Goal: Check status

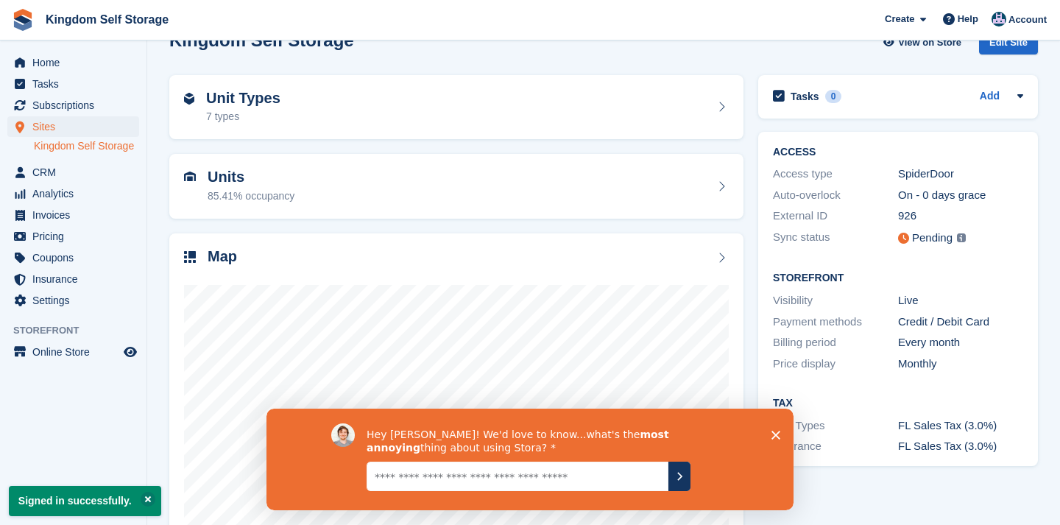
scroll to position [36, 0]
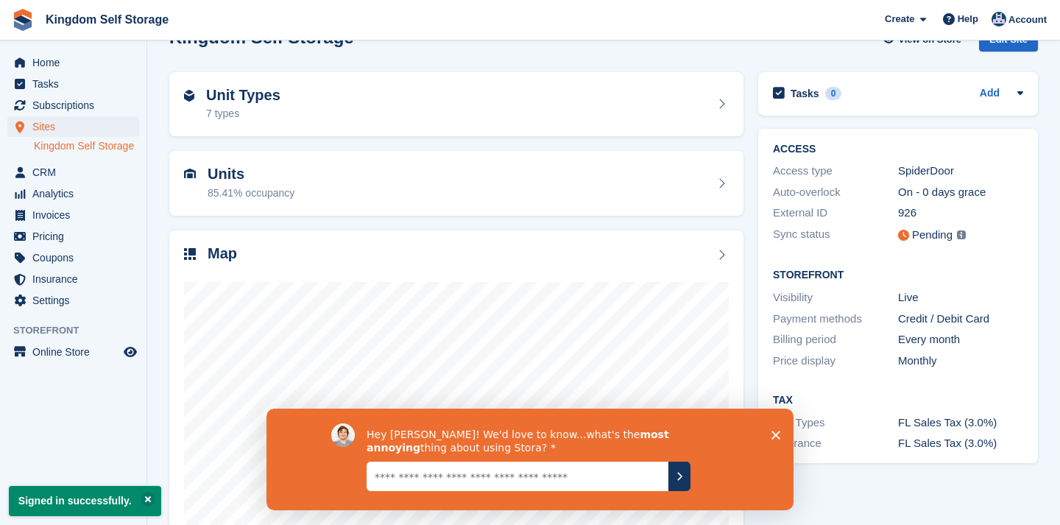
click at [777, 430] on div "Hey [PERSON_NAME]! We'd love to know...what's the most annoying thing about usi…" at bounding box center [529, 459] width 527 height 102
click at [777, 437] on polygon "Close survey" at bounding box center [775, 435] width 9 height 9
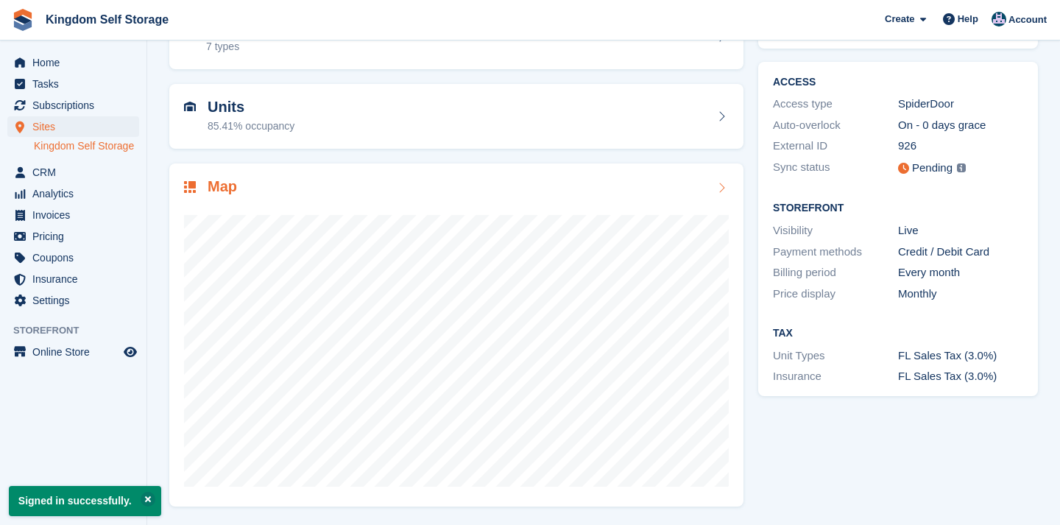
scroll to position [102, 0]
click at [49, 69] on span "Home" at bounding box center [76, 62] width 88 height 21
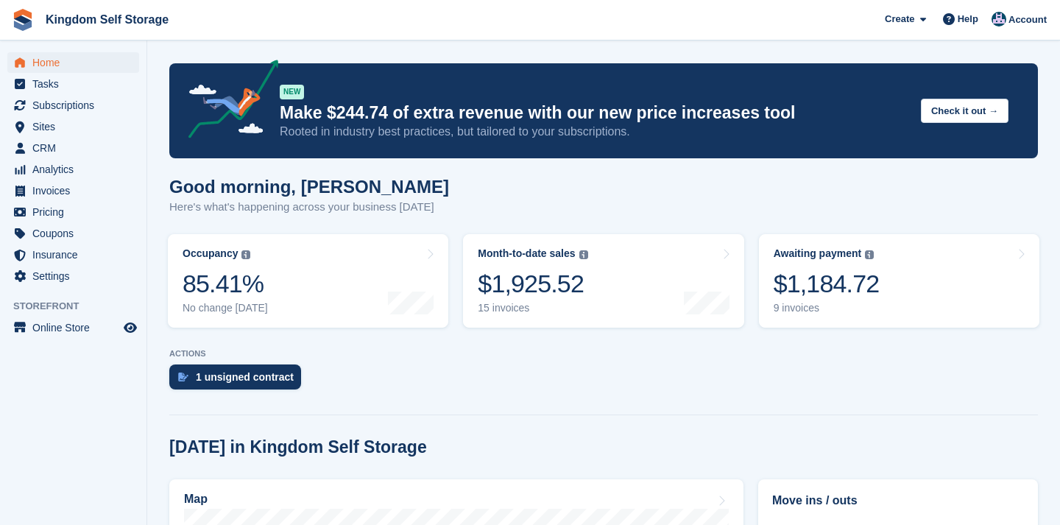
scroll to position [18, 0]
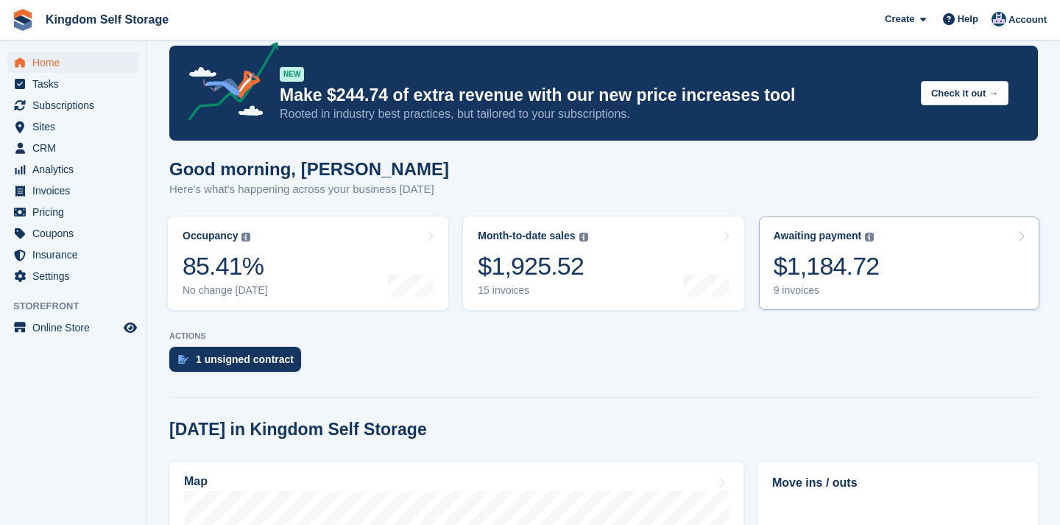
click at [805, 275] on div "$1,184.72" at bounding box center [826, 266] width 106 height 30
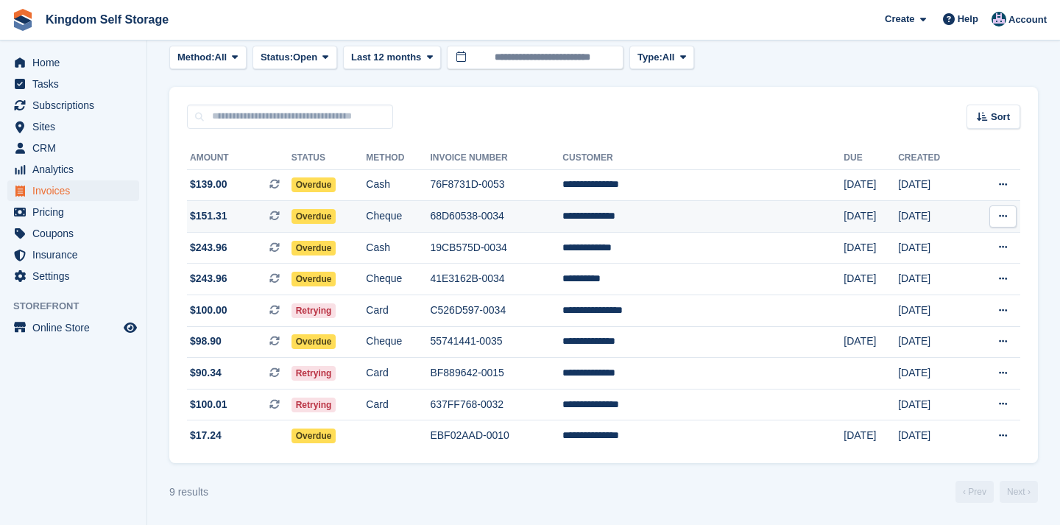
scroll to position [84, 0]
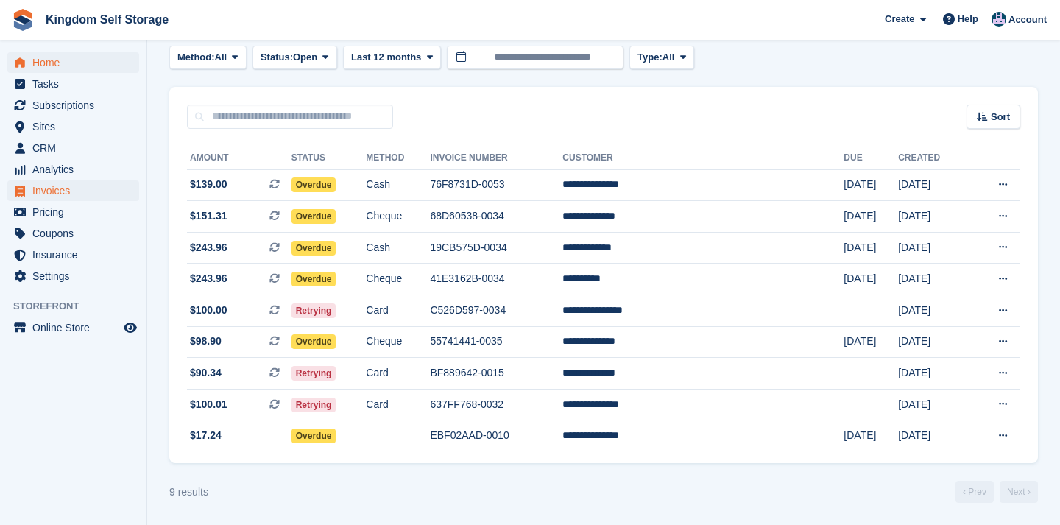
click at [51, 60] on span "Home" at bounding box center [76, 62] width 88 height 21
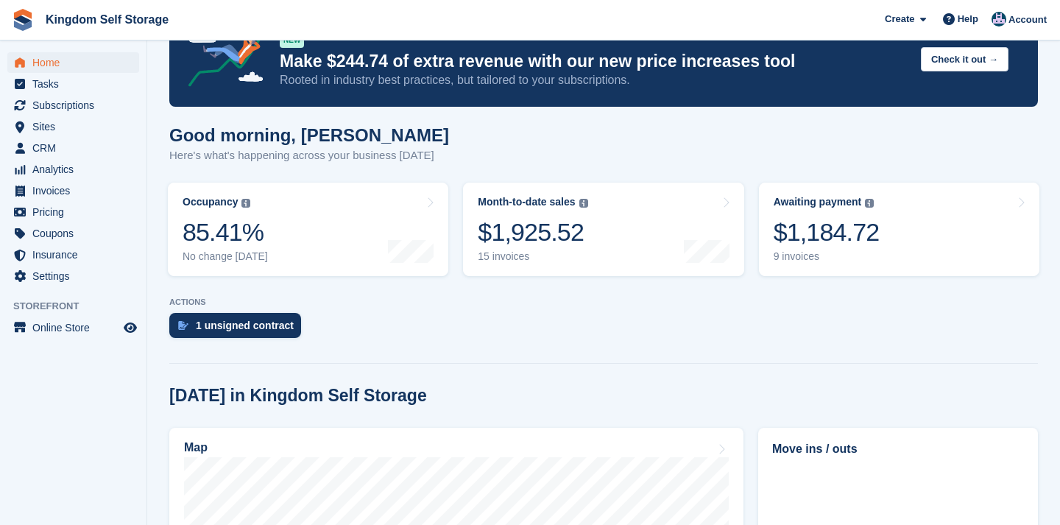
scroll to position [52, 0]
